Goal: Information Seeking & Learning: Understand process/instructions

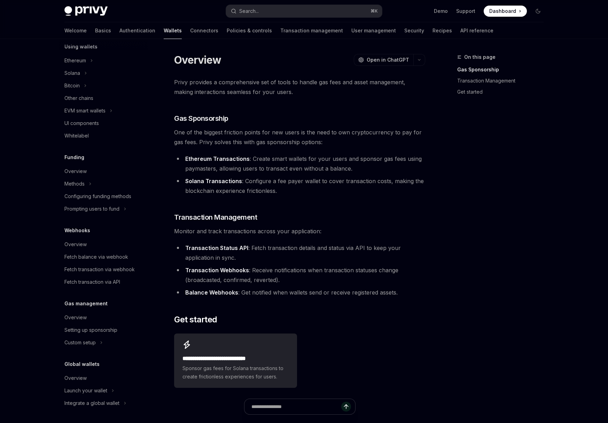
scroll to position [175, 0]
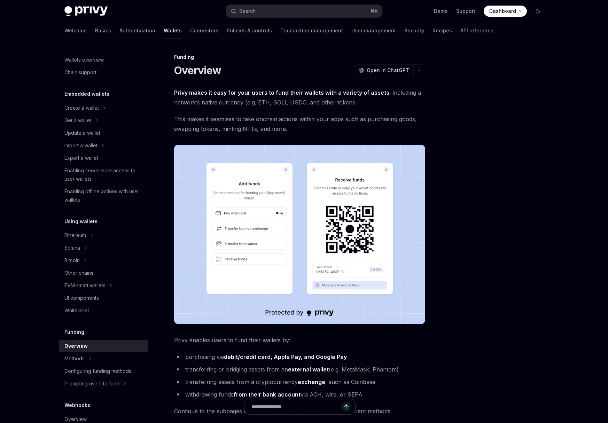
scroll to position [129, 0]
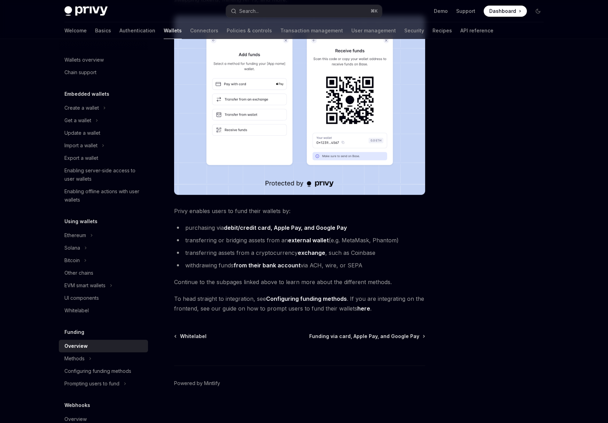
click at [289, 227] on strong "debit/credit card, Apple Pay, and Google Pay" at bounding box center [285, 227] width 123 height 7
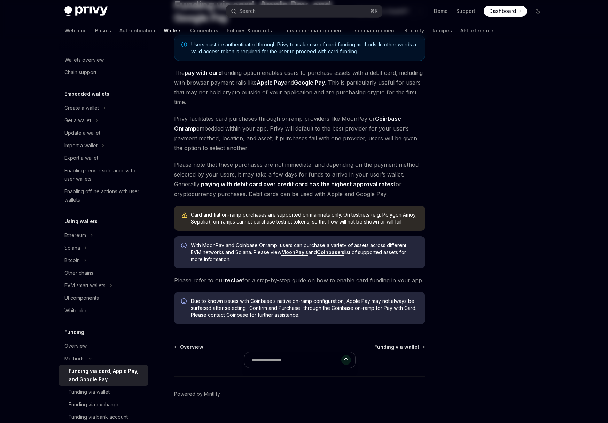
scroll to position [71, 0]
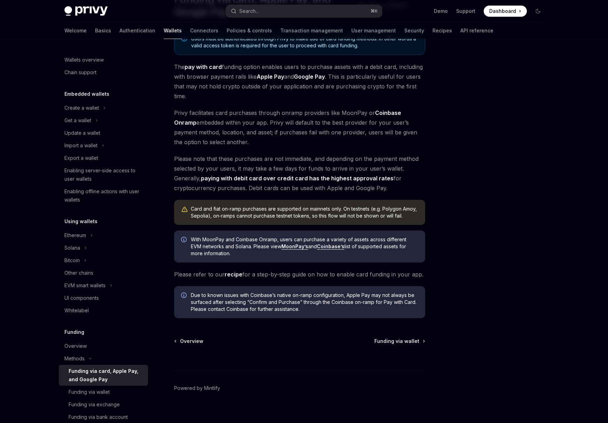
click at [237, 276] on link "recipe" at bounding box center [234, 274] width 18 height 7
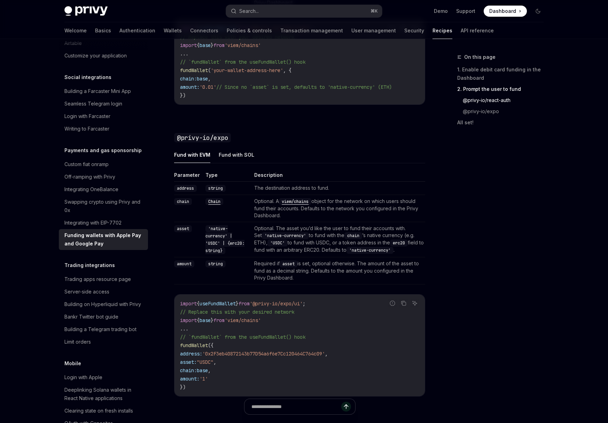
scroll to position [782, 0]
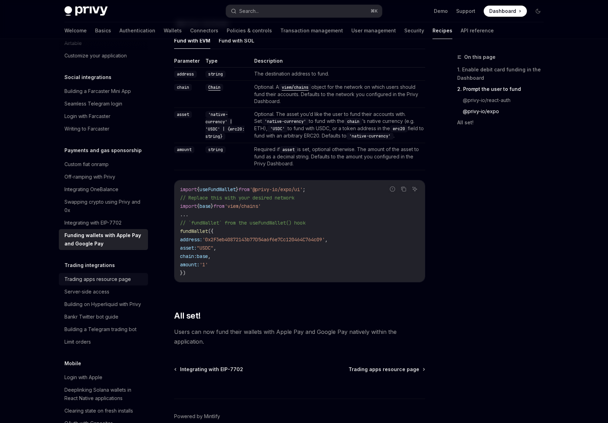
click at [111, 275] on div "Trading apps resource page" at bounding box center [97, 279] width 66 height 8
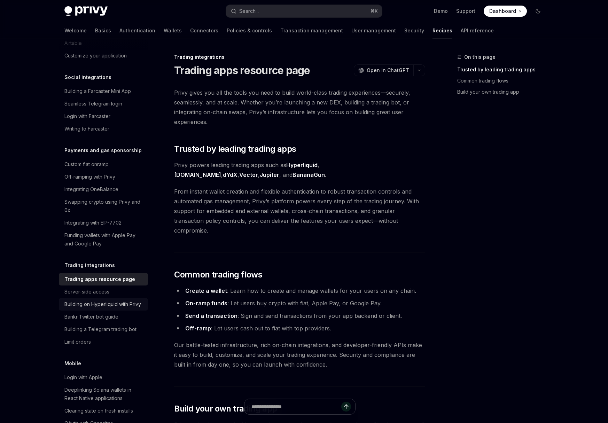
click at [110, 300] on div "Building on Hyperliquid with Privy" at bounding box center [102, 304] width 77 height 8
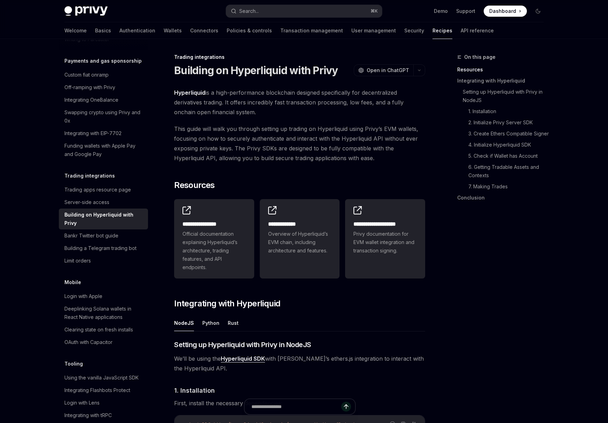
scroll to position [638, 0]
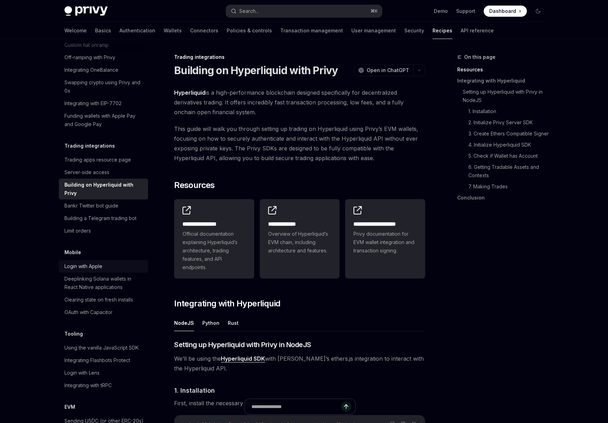
click at [107, 262] on div "Login with Apple" at bounding box center [103, 266] width 79 height 8
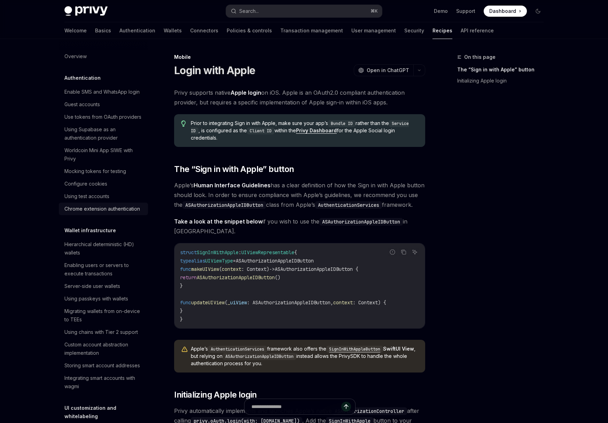
click at [113, 212] on div "Chrome extension authentication" at bounding box center [102, 209] width 76 height 8
type textarea "*"
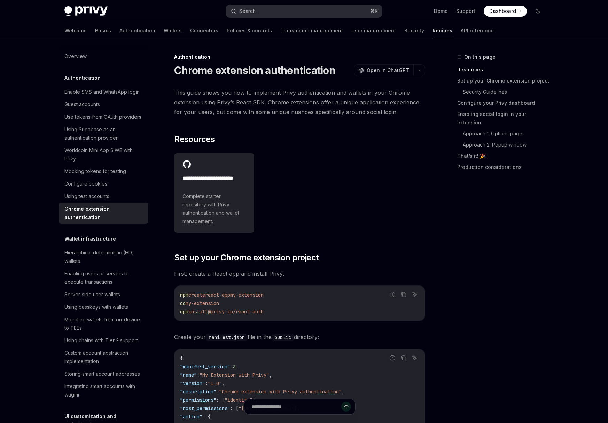
click at [297, 10] on button "Search... ⌘ K" at bounding box center [304, 11] width 156 height 13
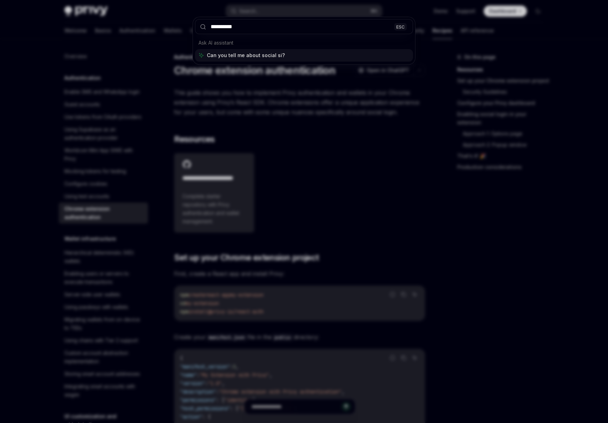
type input "**********"
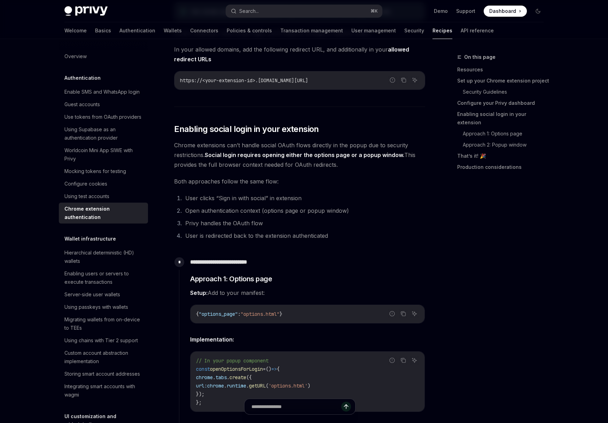
scroll to position [724, 0]
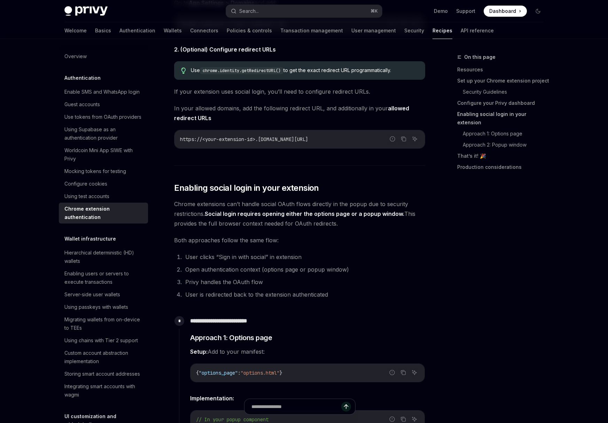
click at [486, 114] on link "Enabling social login in your extension" at bounding box center [503, 118] width 92 height 19
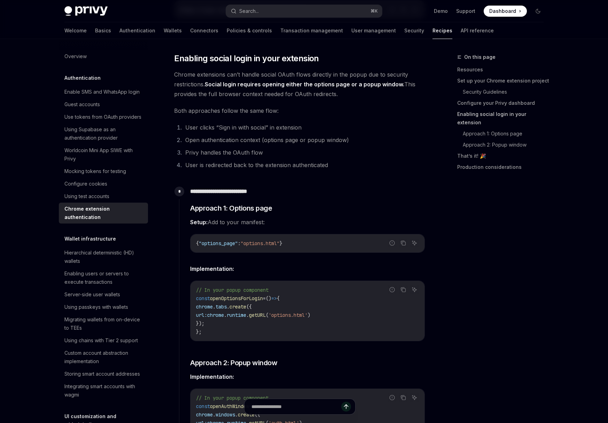
scroll to position [855, 0]
